Goal: Task Accomplishment & Management: Use online tool/utility

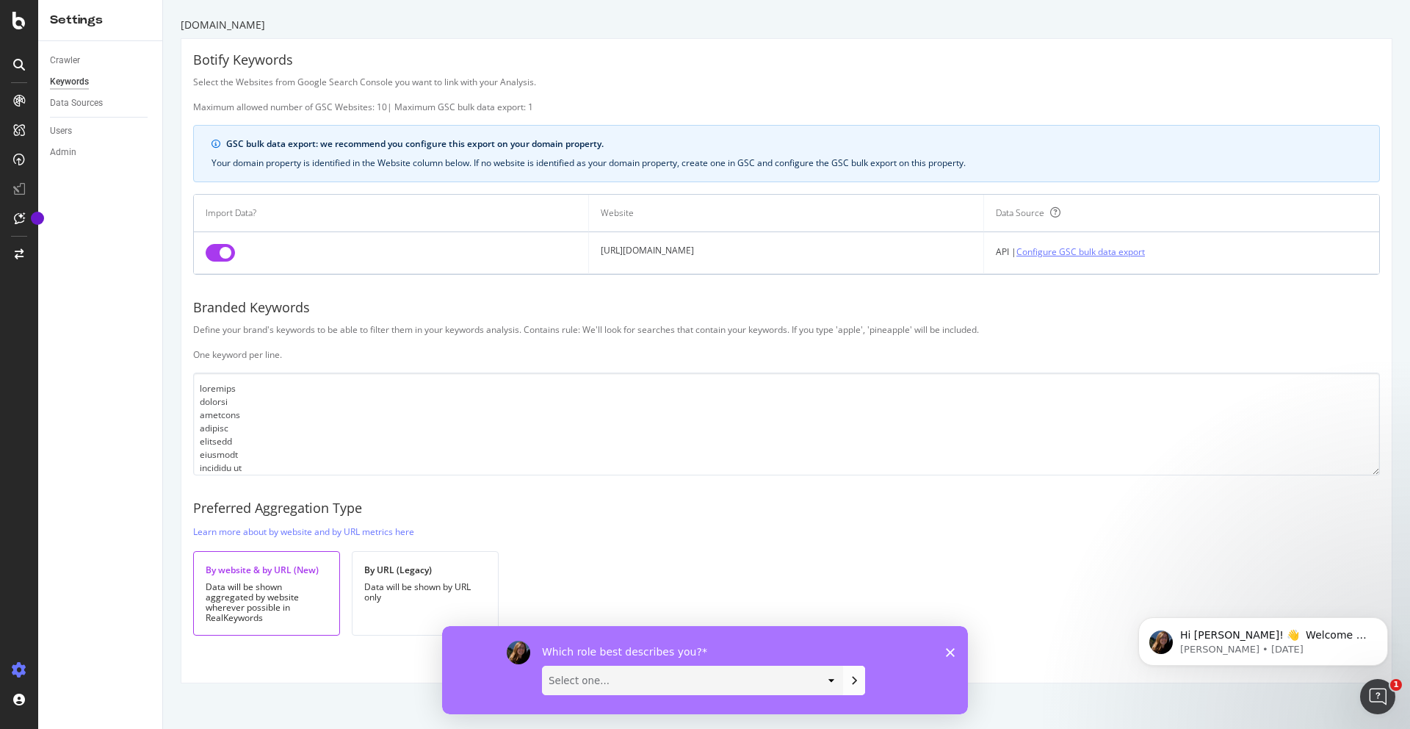
click at [1123, 252] on link "Configure GSC bulk data export" at bounding box center [1081, 251] width 129 height 15
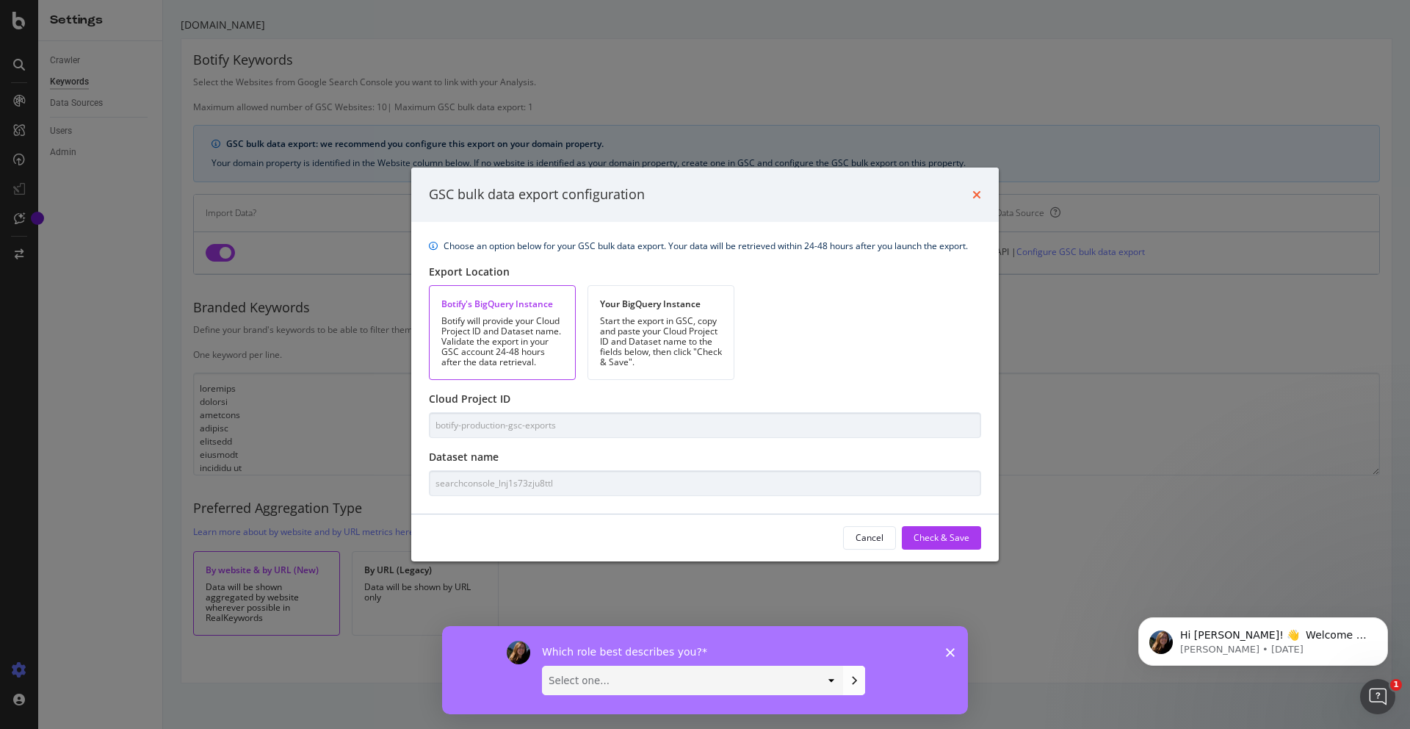
click at [978, 190] on icon "times" at bounding box center [976, 195] width 9 height 12
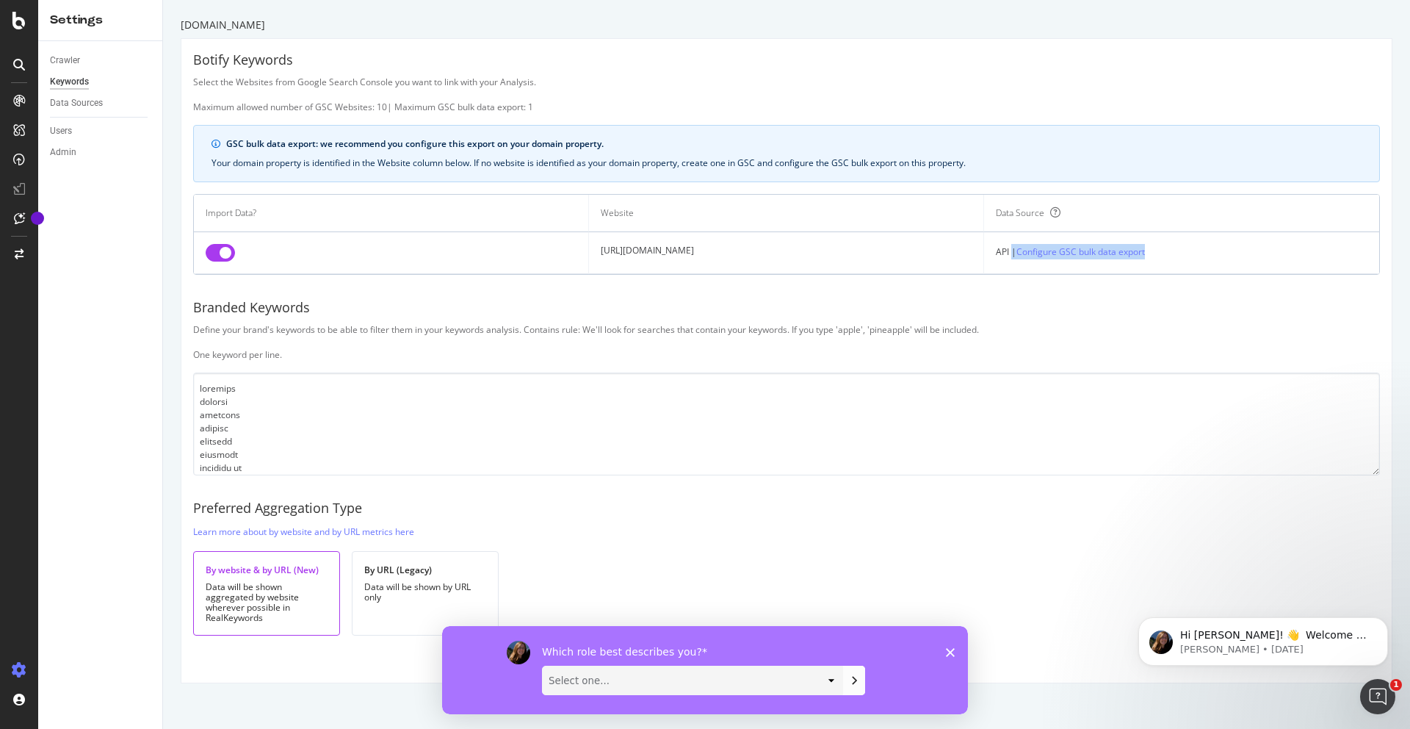
drag, startPoint x: 1194, startPoint y: 260, endPoint x: 1044, endPoint y: 253, distance: 150.0
click at [1044, 253] on div "API | Configure GSC bulk data export" at bounding box center [1182, 251] width 372 height 15
copy div "| Configure GSC bulk data export"
